Goal: Information Seeking & Learning: Learn about a topic

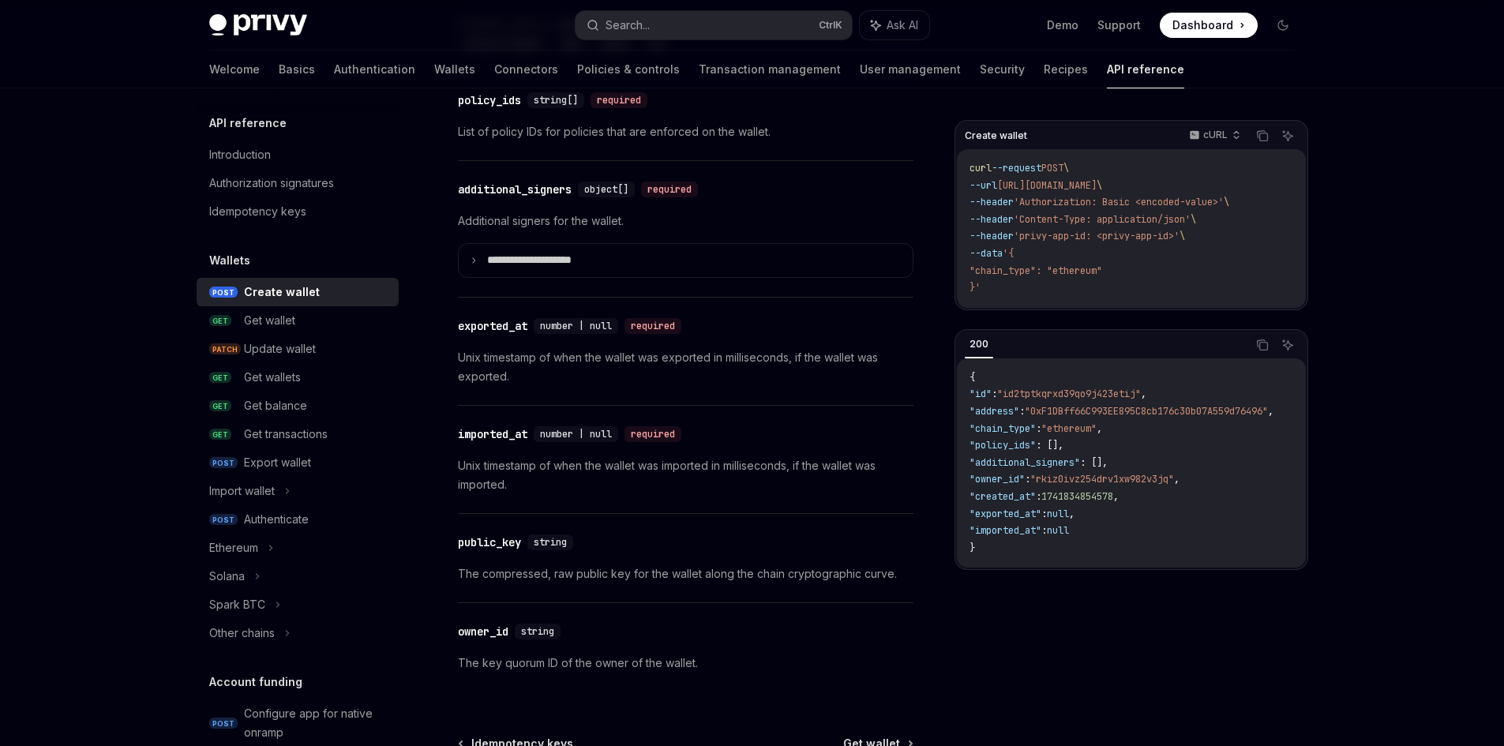
scroll to position [1974, 0]
click at [334, 64] on link "Authentication" at bounding box center [374, 70] width 81 height 38
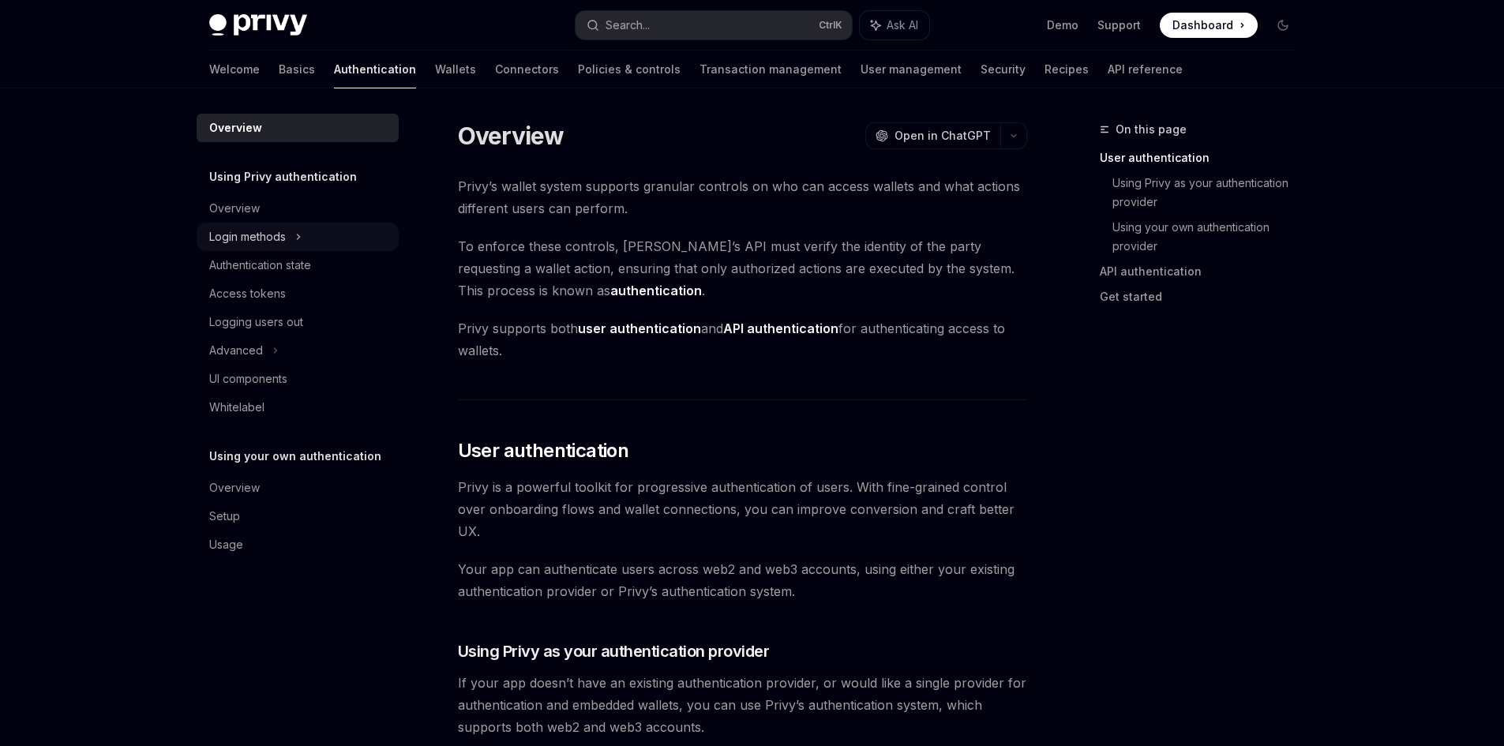
click at [283, 234] on div "Login methods" at bounding box center [247, 236] width 77 height 19
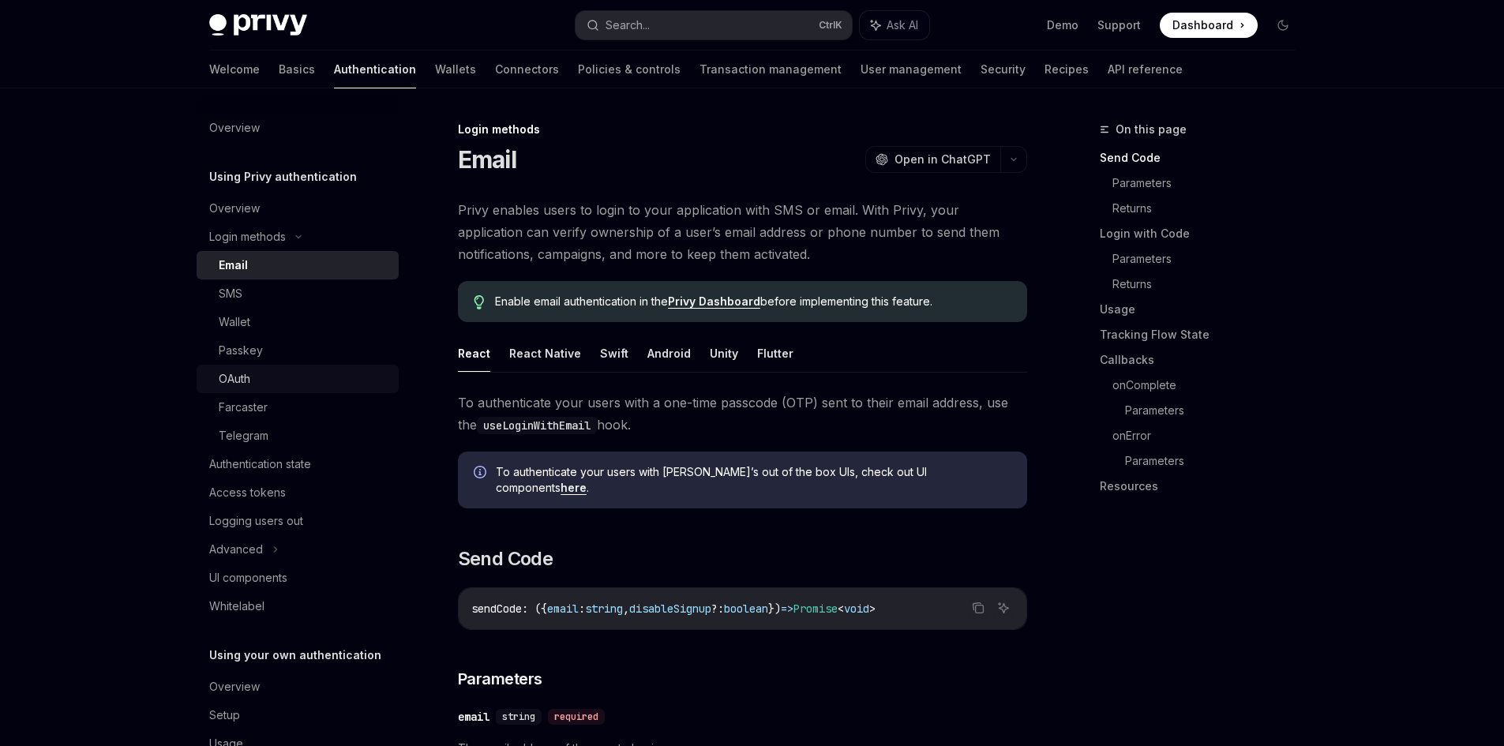
click at [254, 372] on div "OAuth" at bounding box center [304, 378] width 171 height 19
type textarea "*"
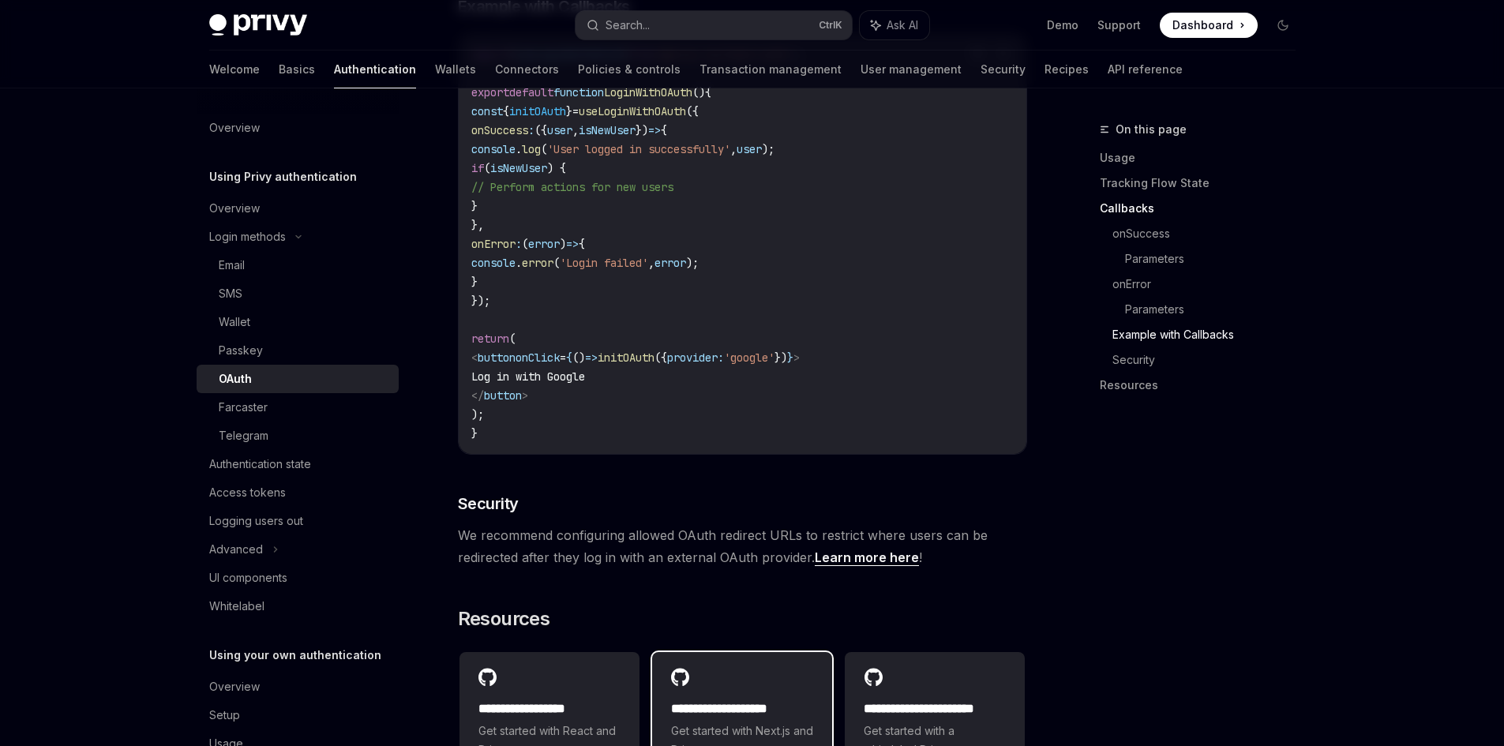
scroll to position [3270, 0]
